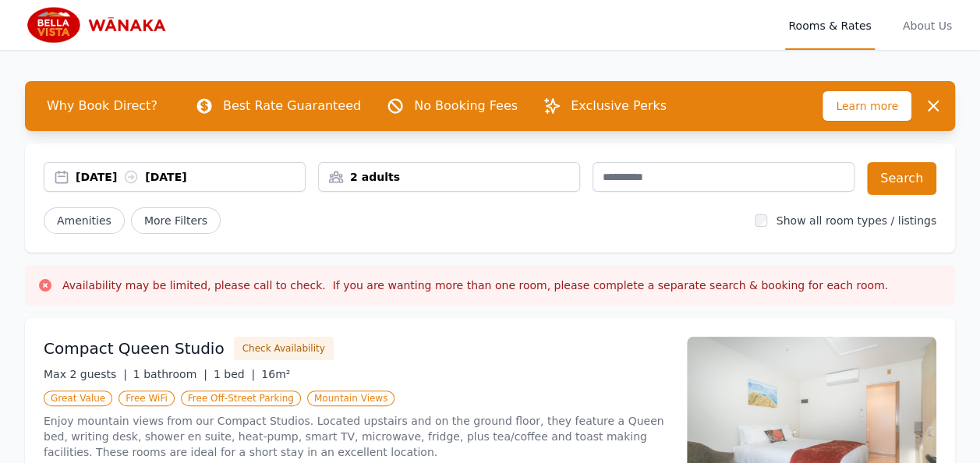
click at [117, 171] on div "[DATE] [DATE]" at bounding box center [190, 177] width 229 height 16
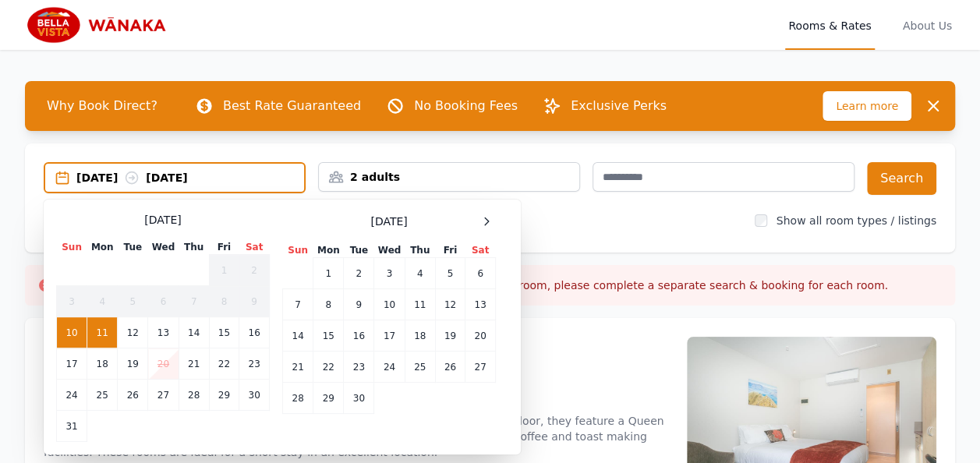
click at [115, 329] on td "11" at bounding box center [102, 332] width 30 height 31
click at [214, 171] on div "[DATE] --" at bounding box center [190, 178] width 228 height 16
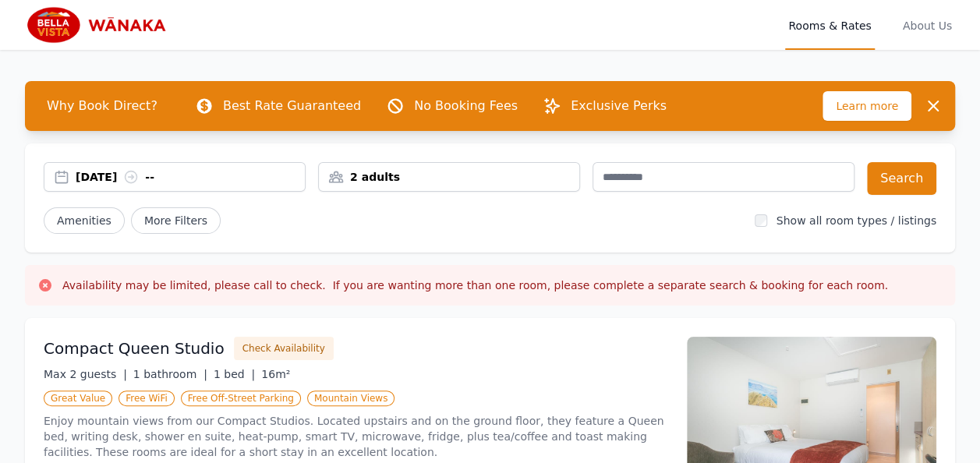
click at [206, 179] on div "[DATE] --" at bounding box center [190, 177] width 229 height 16
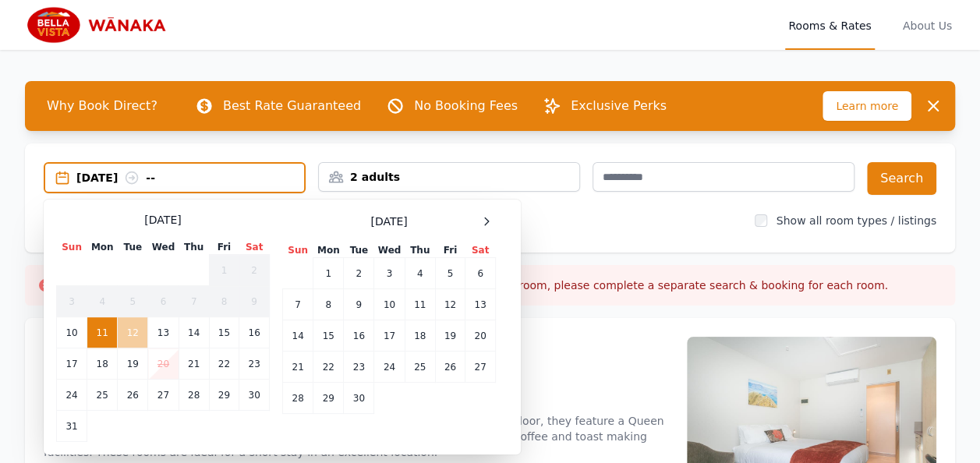
click at [143, 327] on td "12" at bounding box center [133, 332] width 30 height 31
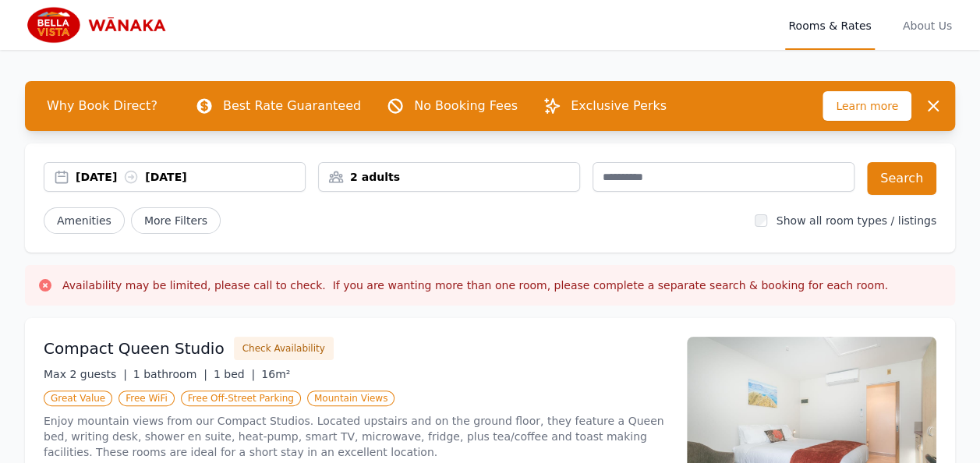
click at [414, 171] on div "2 adults" at bounding box center [449, 177] width 260 height 16
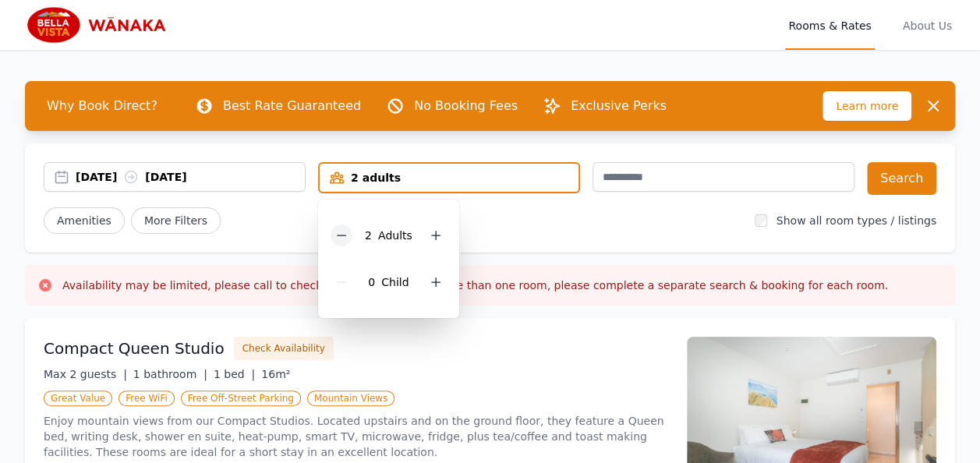
click at [344, 237] on icon at bounding box center [341, 235] width 12 height 12
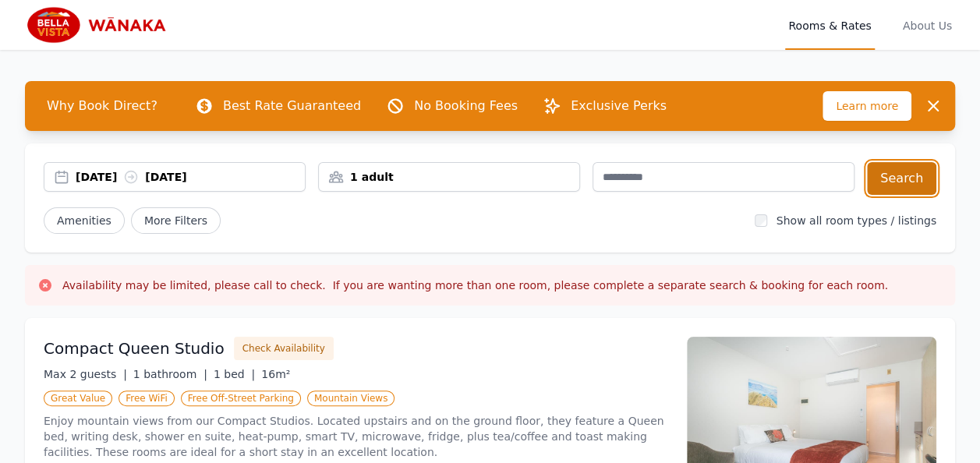
click at [907, 177] on button "Search" at bounding box center [901, 178] width 69 height 33
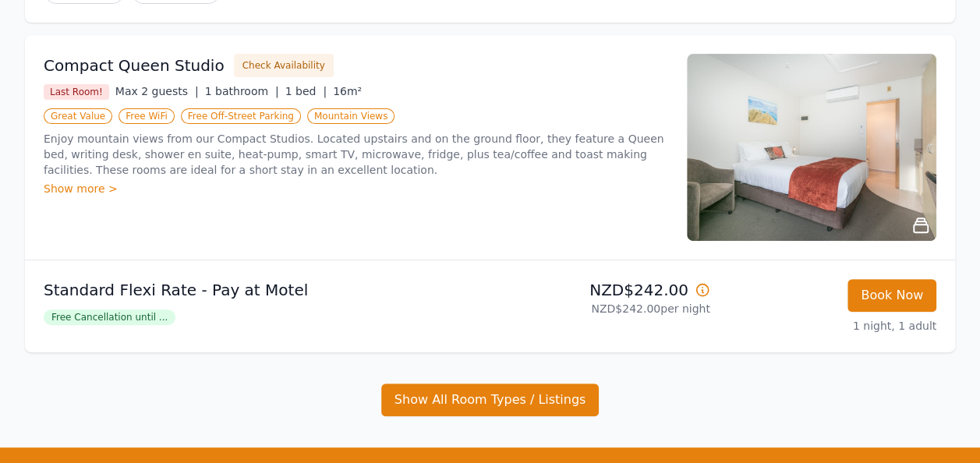
scroll to position [234, 0]
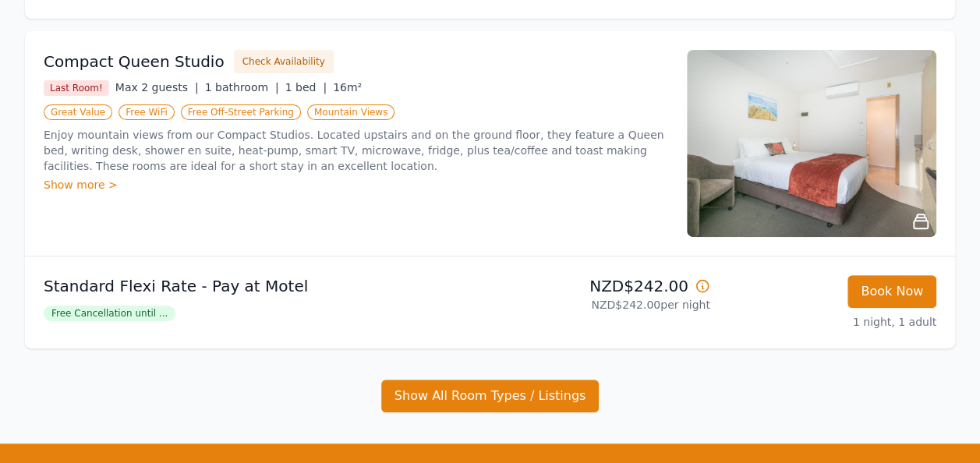
click at [69, 182] on div "Show more >" at bounding box center [356, 185] width 624 height 16
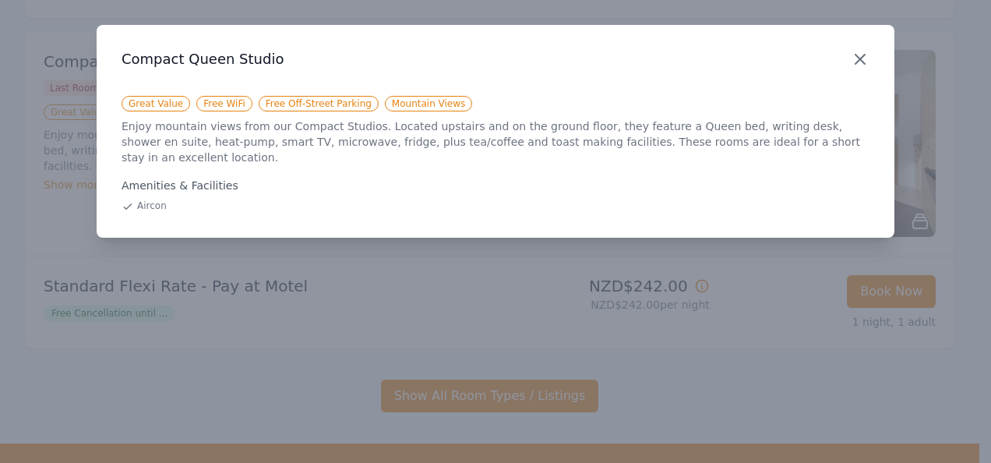
click at [857, 58] on icon "button" at bounding box center [860, 59] width 19 height 19
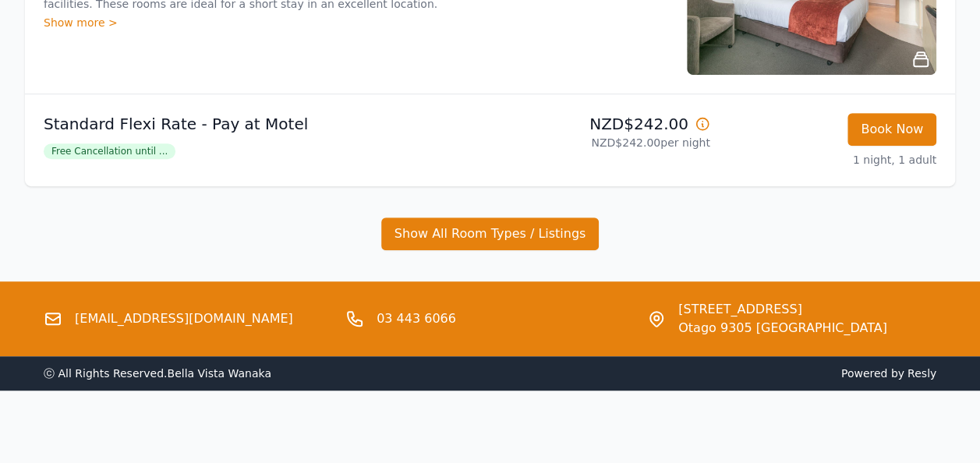
scroll to position [0, 0]
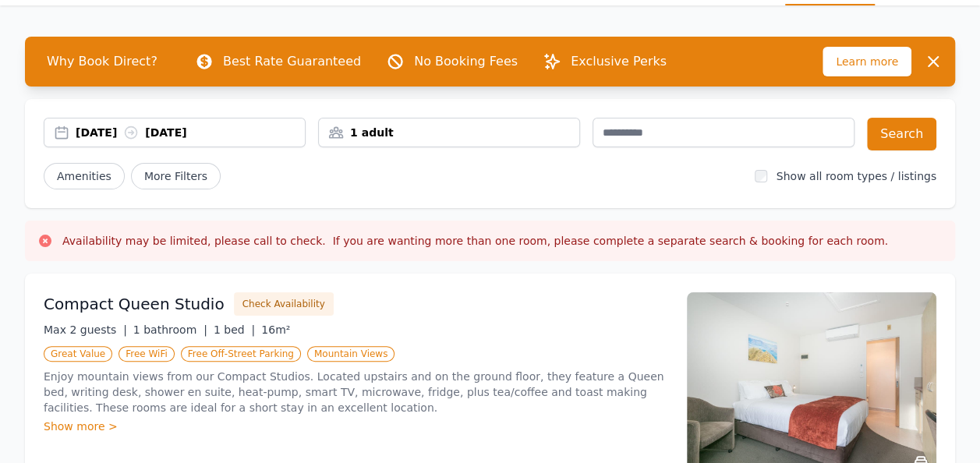
scroll to position [78, 0]
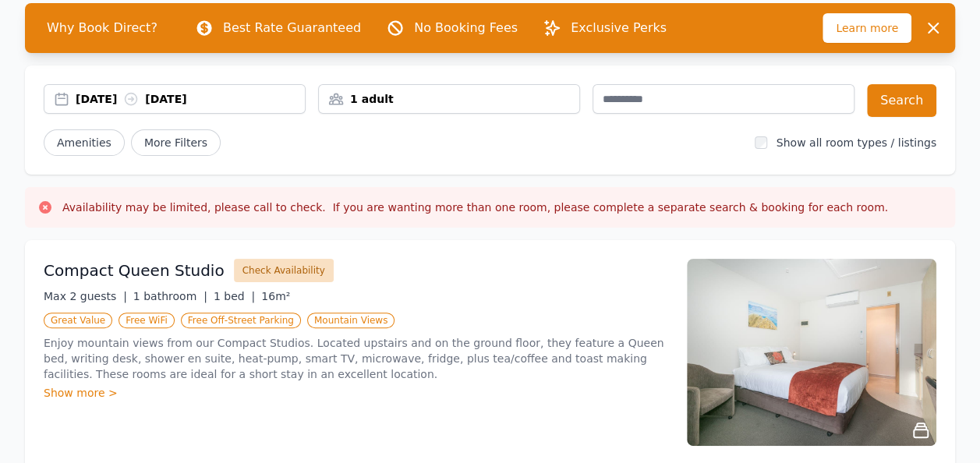
click at [271, 260] on button "Check Availability" at bounding box center [284, 270] width 100 height 23
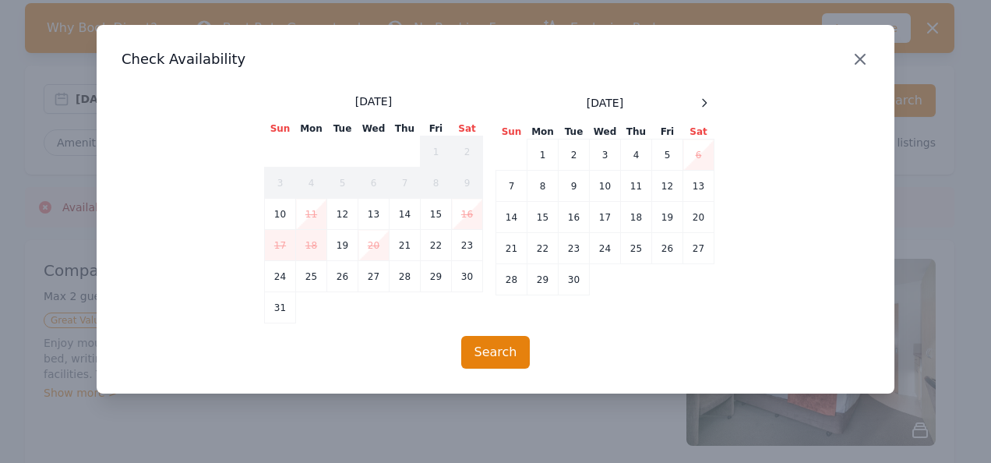
click at [869, 55] on icon "button" at bounding box center [860, 59] width 19 height 19
